Goal: Information Seeking & Learning: Find specific fact

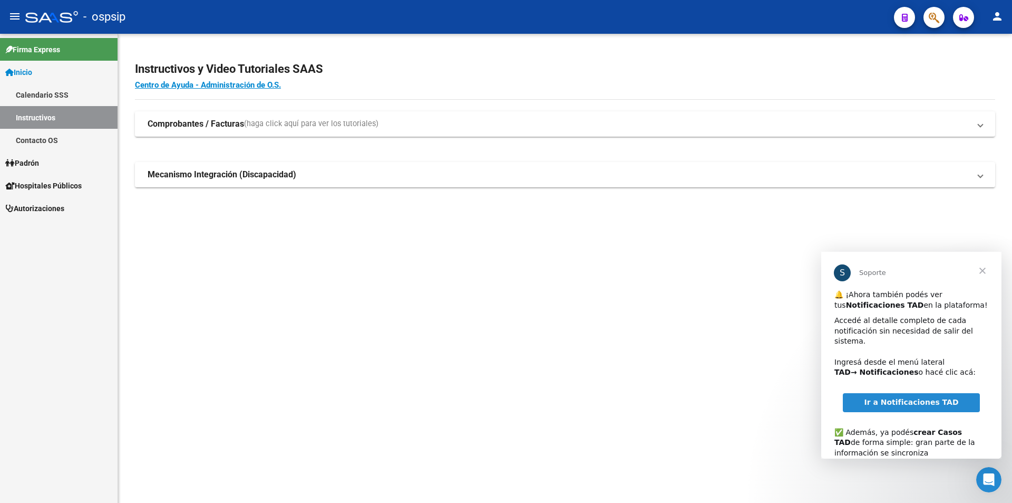
click at [480, 342] on mat-sidenav-content "Instructivos y Video Tutoriales SAAS Centro de Ayuda - Administración de O.S. C…" at bounding box center [565, 268] width 894 height 469
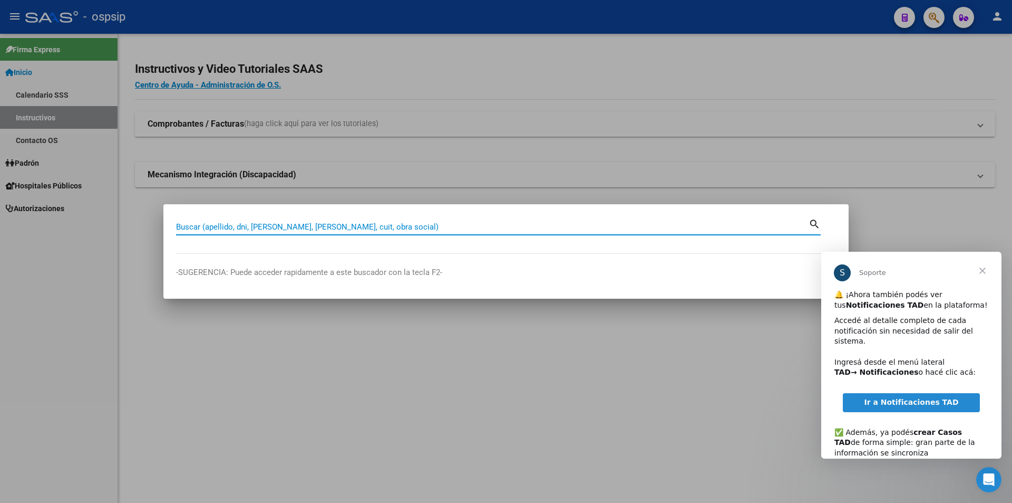
click at [982, 272] on span "Cerrar" at bounding box center [983, 271] width 38 height 38
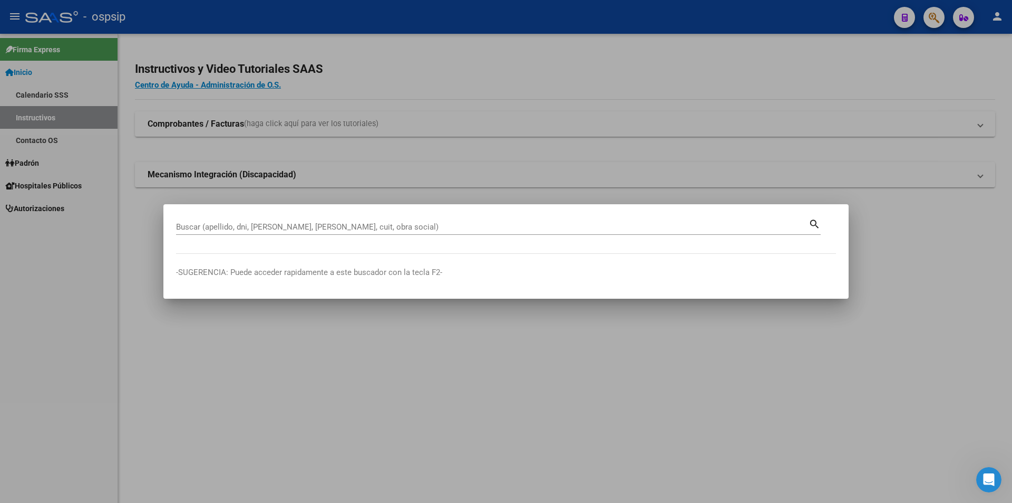
click at [400, 226] on input "Buscar (apellido, dni, [PERSON_NAME], [PERSON_NAME], cuit, obra social)" at bounding box center [492, 226] width 633 height 9
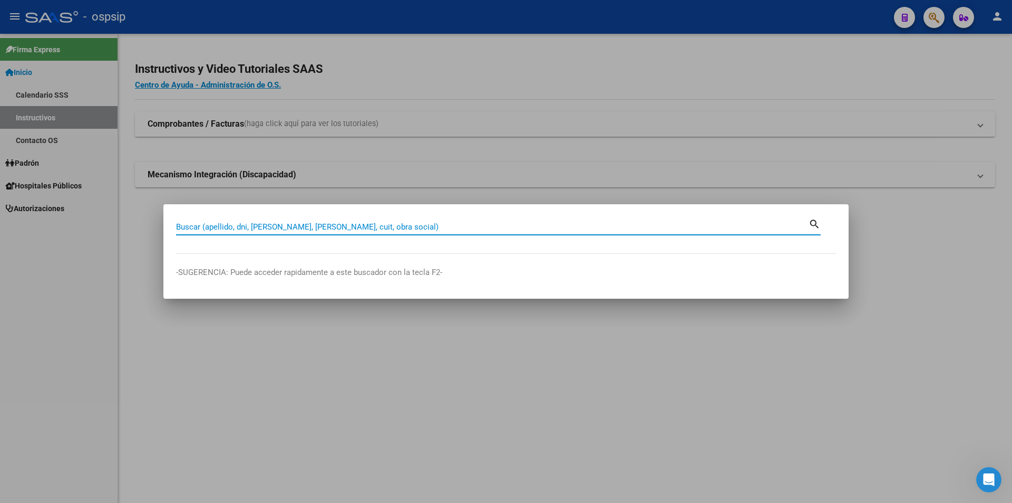
paste input "38321957"
type input "38321957"
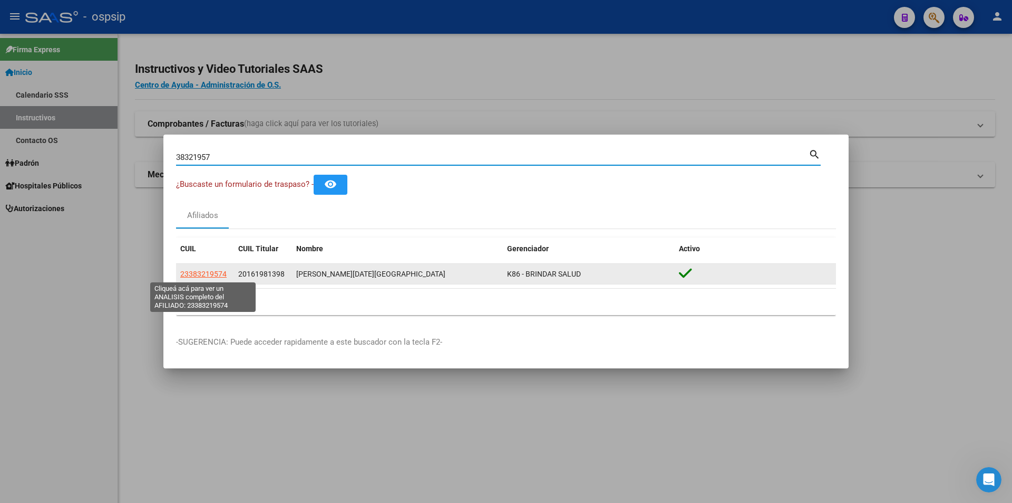
click at [211, 272] on span "23383219574" at bounding box center [203, 273] width 46 height 8
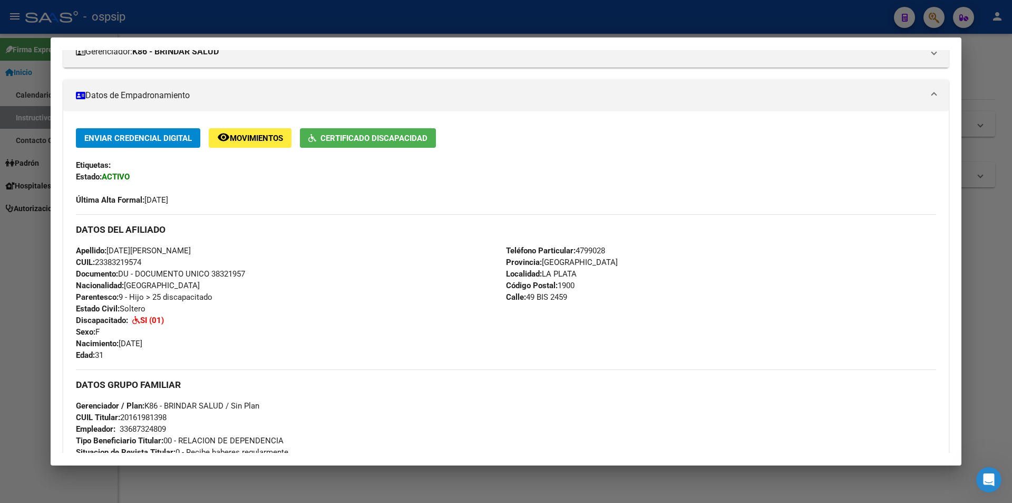
scroll to position [211, 0]
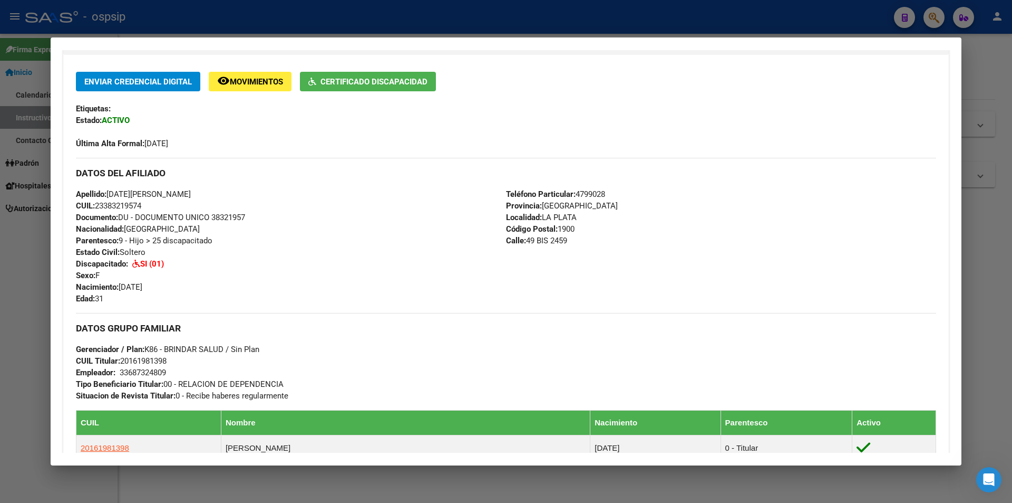
click at [226, 217] on span "Documento: DU - DOCUMENTO UNICO 38321957" at bounding box center [160, 216] width 169 height 9
copy span "38321957"
drag, startPoint x: 443, startPoint y: 301, endPoint x: 62, endPoint y: 270, distance: 382.5
drag, startPoint x: 62, startPoint y: 270, endPoint x: 942, endPoint y: 295, distance: 880.4
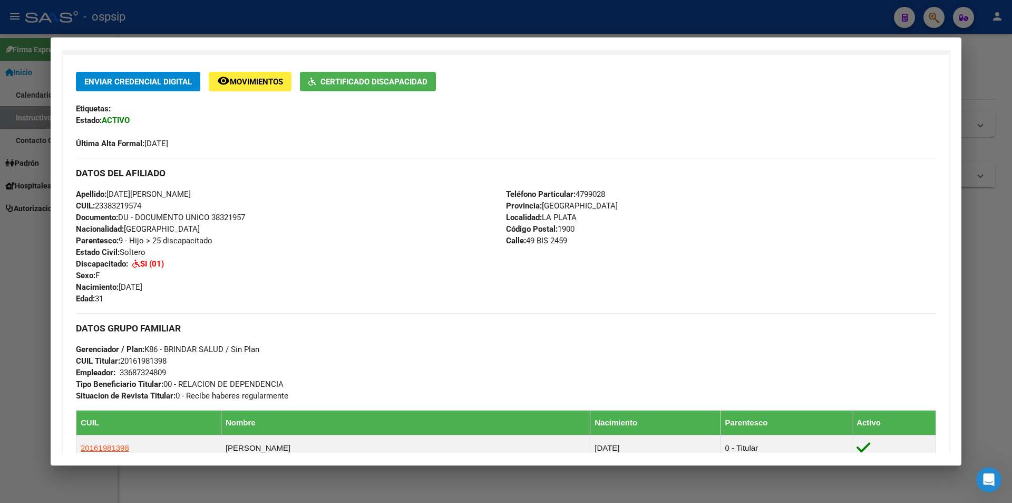
drag, startPoint x: 942, startPoint y: 295, endPoint x: 442, endPoint y: 357, distance: 503.2
drag, startPoint x: 442, startPoint y: 357, endPoint x: 434, endPoint y: 53, distance: 304.9
drag, startPoint x: 434, startPoint y: 53, endPoint x: 206, endPoint y: 259, distance: 307.2
drag, startPoint x: 206, startPoint y: 259, endPoint x: 762, endPoint y: 221, distance: 557.0
drag, startPoint x: 762, startPoint y: 221, endPoint x: 453, endPoint y: 224, distance: 308.5
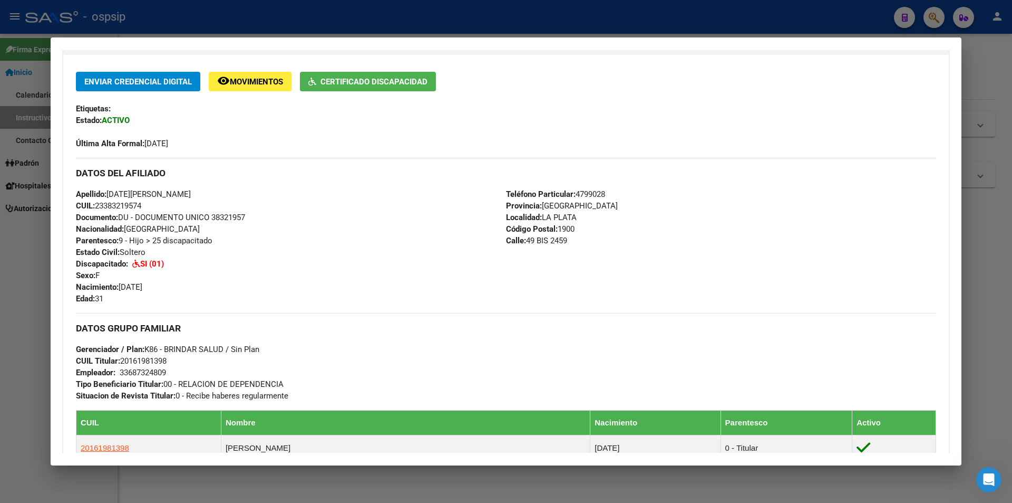
drag, startPoint x: 453, startPoint y: 224, endPoint x: 431, endPoint y: 233, distance: 23.9
click at [431, 233] on div "Apellido: [DATE][PERSON_NAME] CUIL: 23383219574 Documento: DU - DOCUMENTO UNICO…" at bounding box center [291, 246] width 430 height 116
drag, startPoint x: 432, startPoint y: 238, endPoint x: 341, endPoint y: 183, distance: 106.9
click at [322, 163] on div "DATOS DEL AFILIADO" at bounding box center [506, 173] width 861 height 31
drag, startPoint x: 393, startPoint y: 241, endPoint x: 273, endPoint y: 343, distance: 157.5
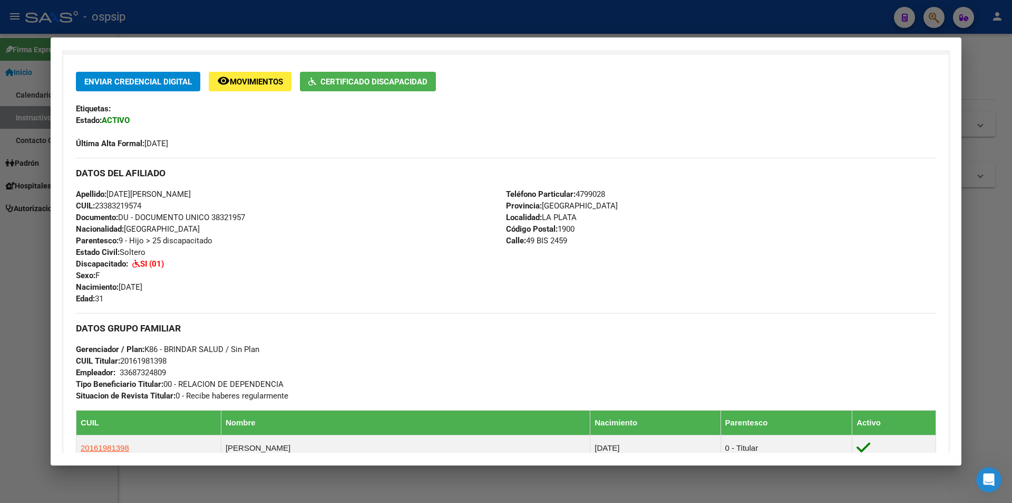
drag, startPoint x: 273, startPoint y: 343, endPoint x: 664, endPoint y: 364, distance: 391.8
drag, startPoint x: 664, startPoint y: 364, endPoint x: 701, endPoint y: 96, distance: 270.4
drag, startPoint x: 701, startPoint y: 96, endPoint x: 155, endPoint y: 113, distance: 546.5
drag, startPoint x: 155, startPoint y: 113, endPoint x: 61, endPoint y: 312, distance: 220.5
click at [61, 312] on mat-dialog-content "Análisis Afiliado - CUIL: 23383219574 DATOS PADRÓN ÁGIL: [PERSON_NAME][DATE] | …" at bounding box center [506, 251] width 911 height 402
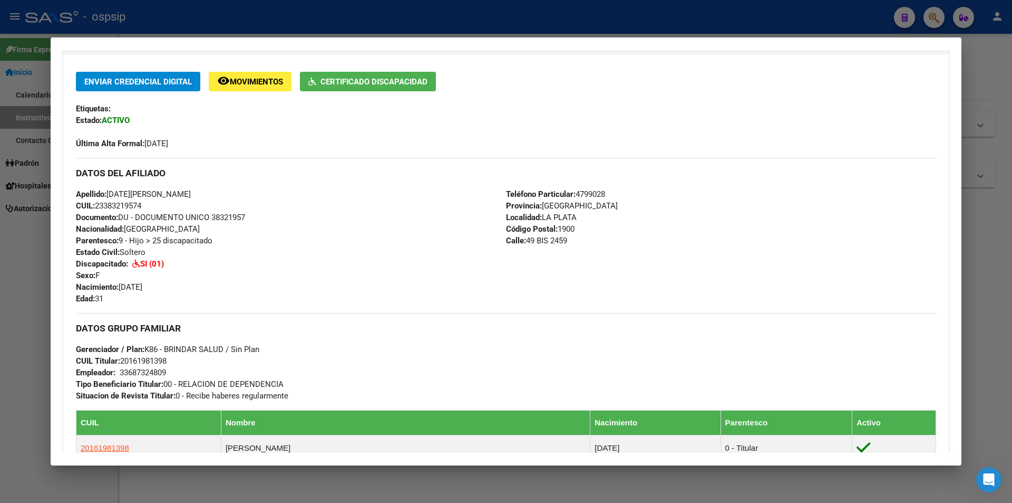
drag, startPoint x: 65, startPoint y: 455, endPoint x: 944, endPoint y: 460, distance: 879.5
drag, startPoint x: 944, startPoint y: 460, endPoint x: 422, endPoint y: 56, distance: 660.4
drag, startPoint x: 422, startPoint y: 56, endPoint x: 180, endPoint y: 312, distance: 351.7
drag, startPoint x: 180, startPoint y: 312, endPoint x: 134, endPoint y: 301, distance: 47.1
click at [141, 303] on div "Apellido: [DATE][PERSON_NAME] CUIL: 23383219574 Documento: DU - DOCUMENTO UNICO…" at bounding box center [291, 246] width 430 height 116
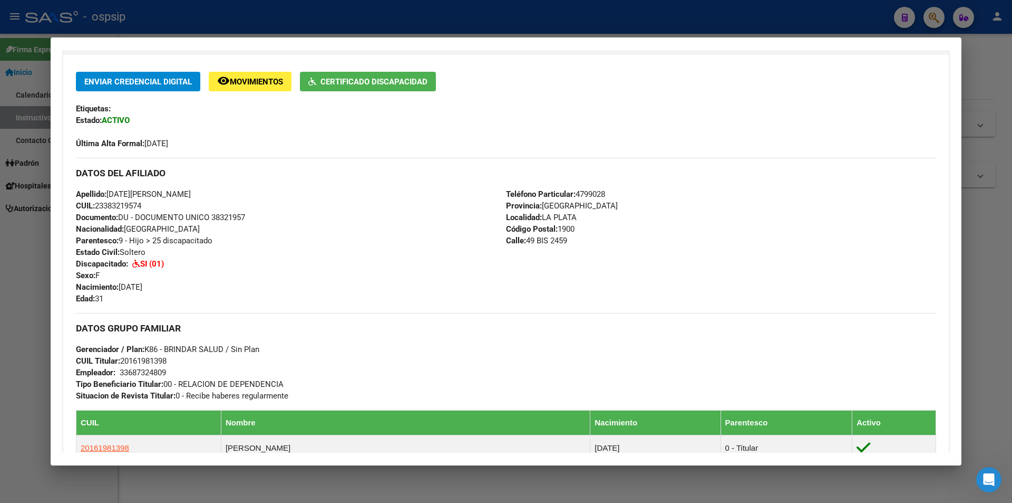
drag, startPoint x: 346, startPoint y: 298, endPoint x: 269, endPoint y: 270, distance: 82.4
click at [269, 270] on div "Apellido: [DATE][PERSON_NAME] CUIL: 23383219574 Documento: DU - DOCUMENTO UNICO…" at bounding box center [291, 246] width 430 height 116
